Goal: Browse casually

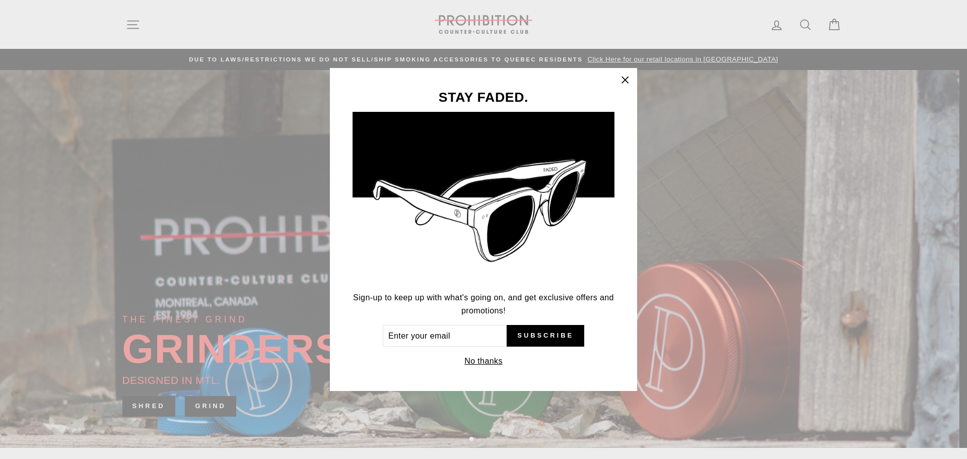
click at [484, 363] on button "No thanks" at bounding box center [483, 361] width 44 height 14
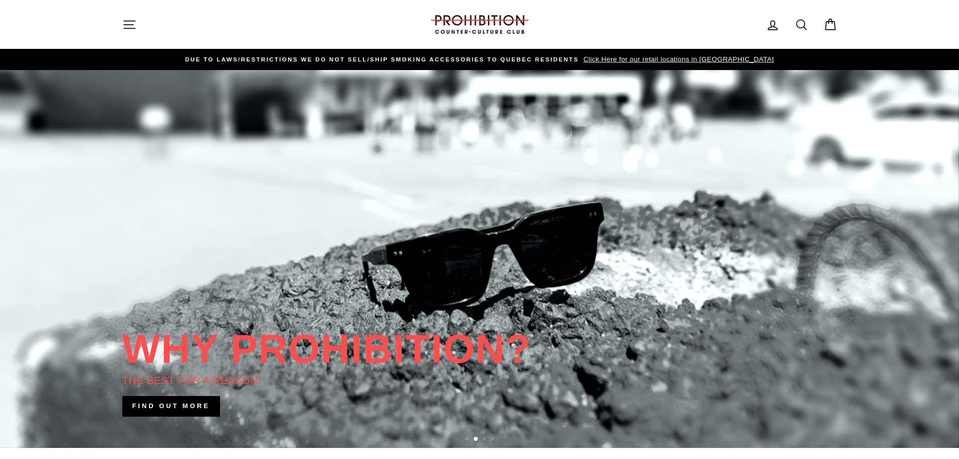
click at [129, 26] on icon "button" at bounding box center [129, 25] width 14 height 14
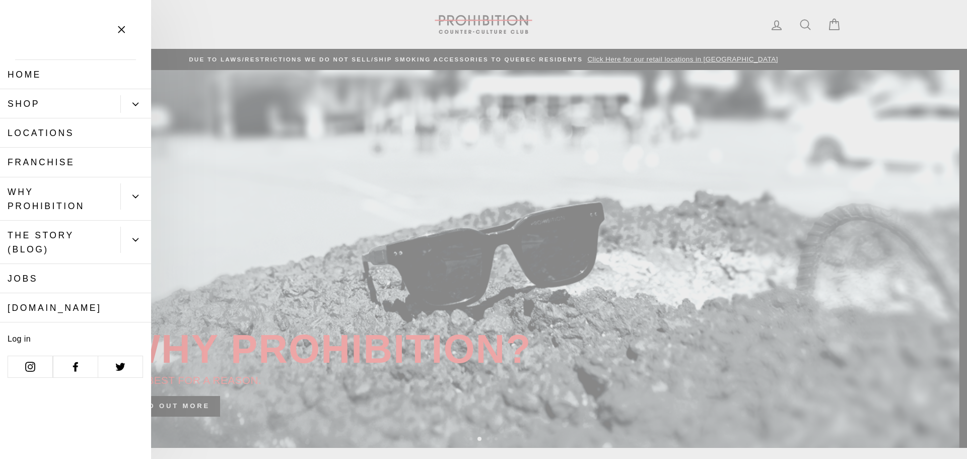
click at [131, 107] on button "Primary" at bounding box center [135, 104] width 31 height 18
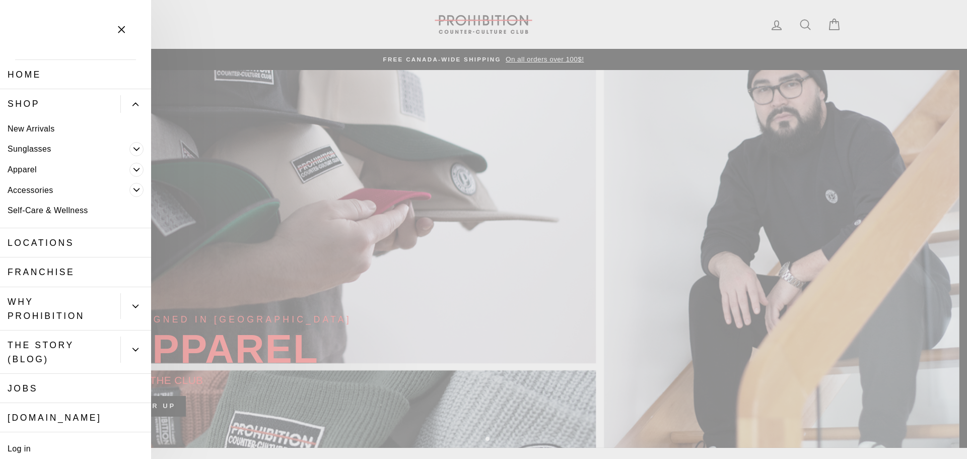
click at [122, 32] on icon "button" at bounding box center [121, 30] width 14 height 14
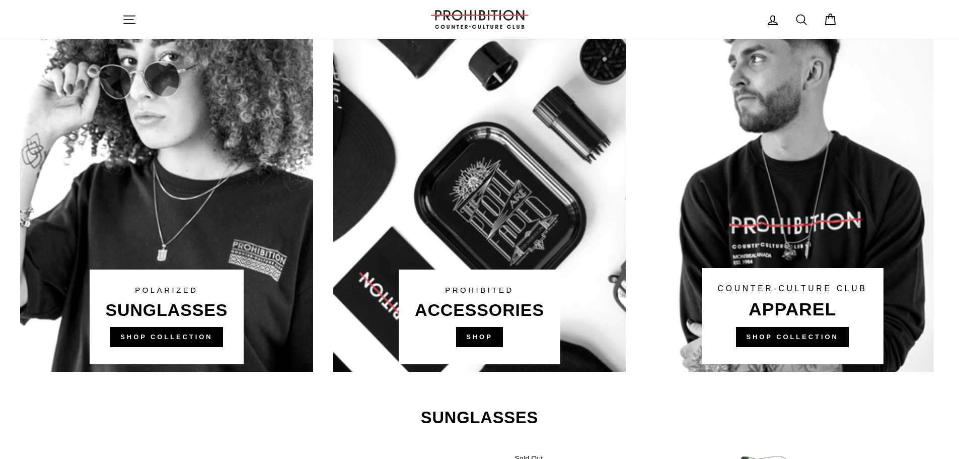
scroll to position [604, 0]
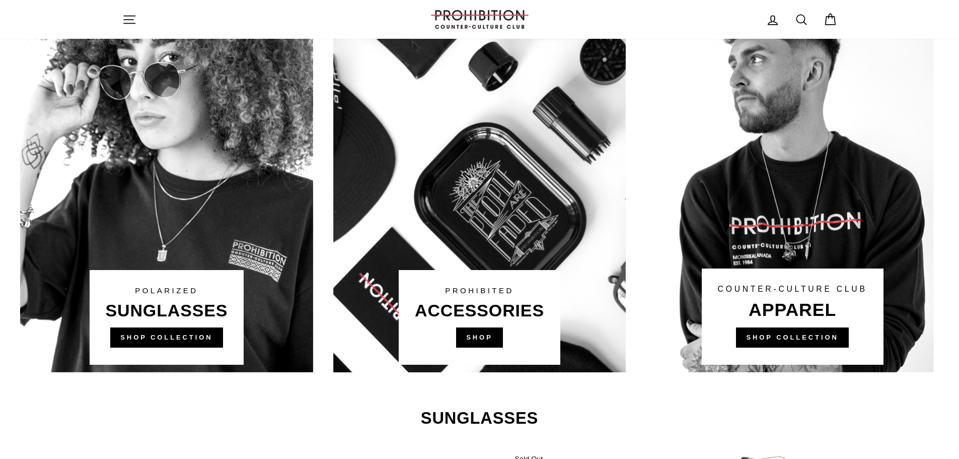
click at [476, 336] on link at bounding box center [479, 180] width 293 height 383
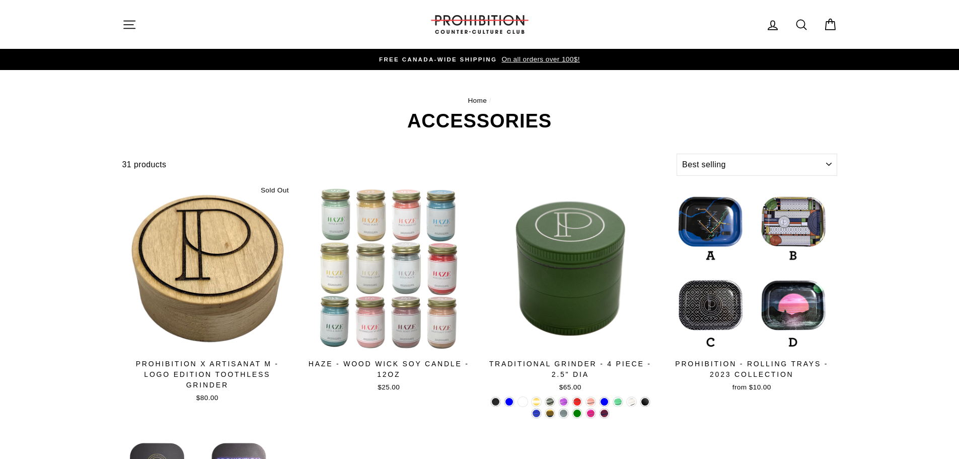
select select "best-selling"
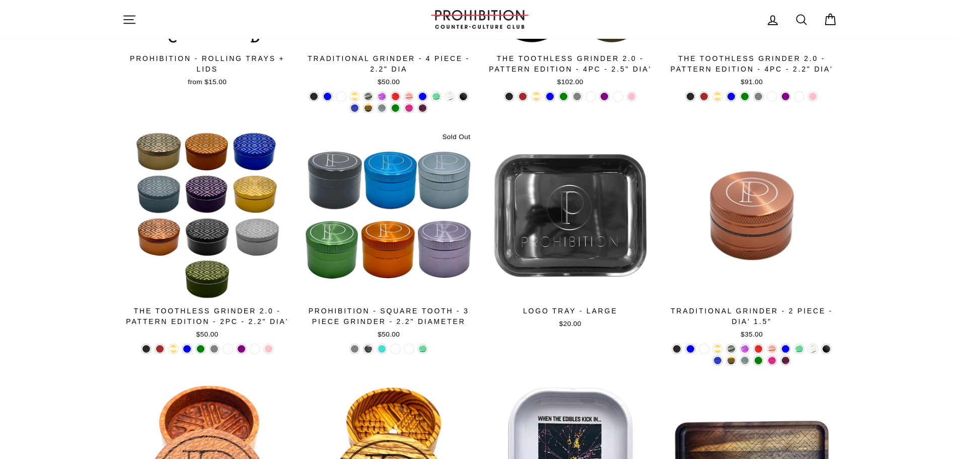
scroll to position [537, 0]
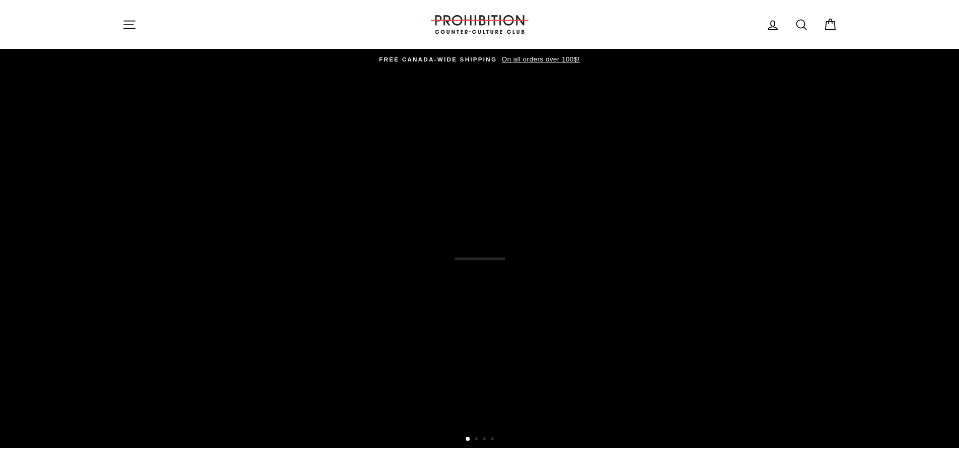
scroll to position [604, 0]
